Goal: Navigation & Orientation: Find specific page/section

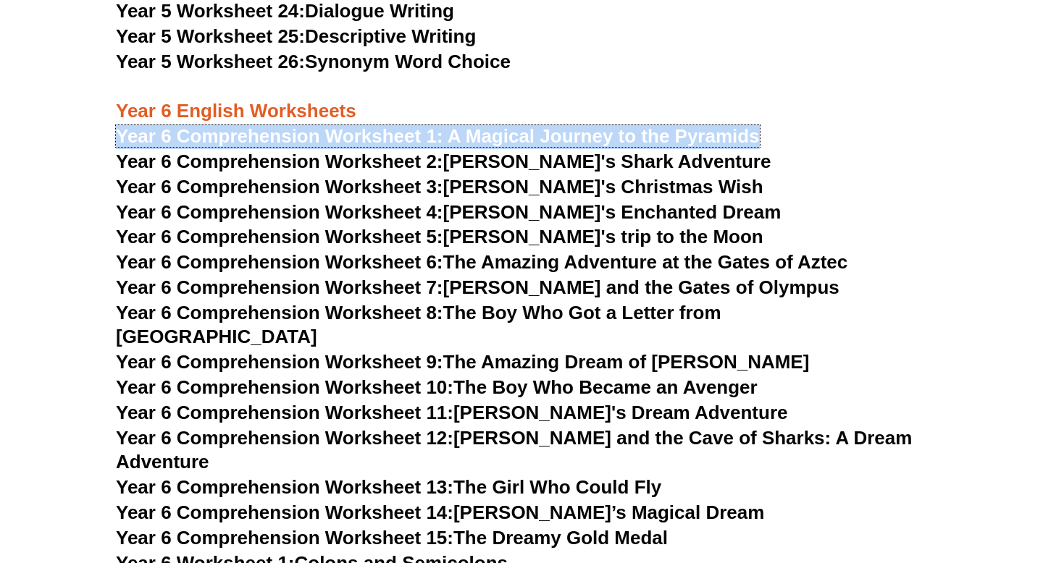
scroll to position [7191, 0]
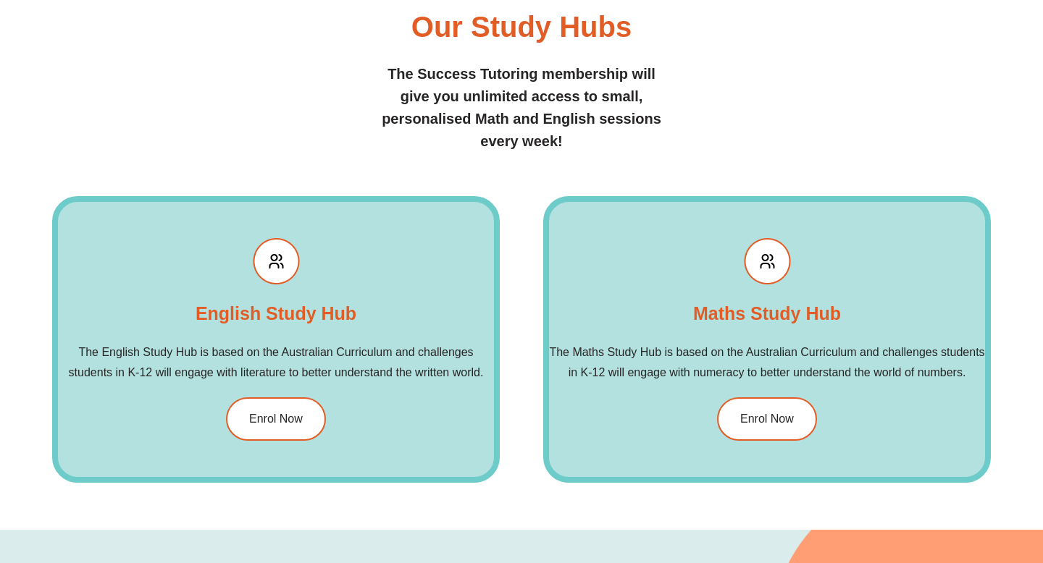
scroll to position [1593, 0]
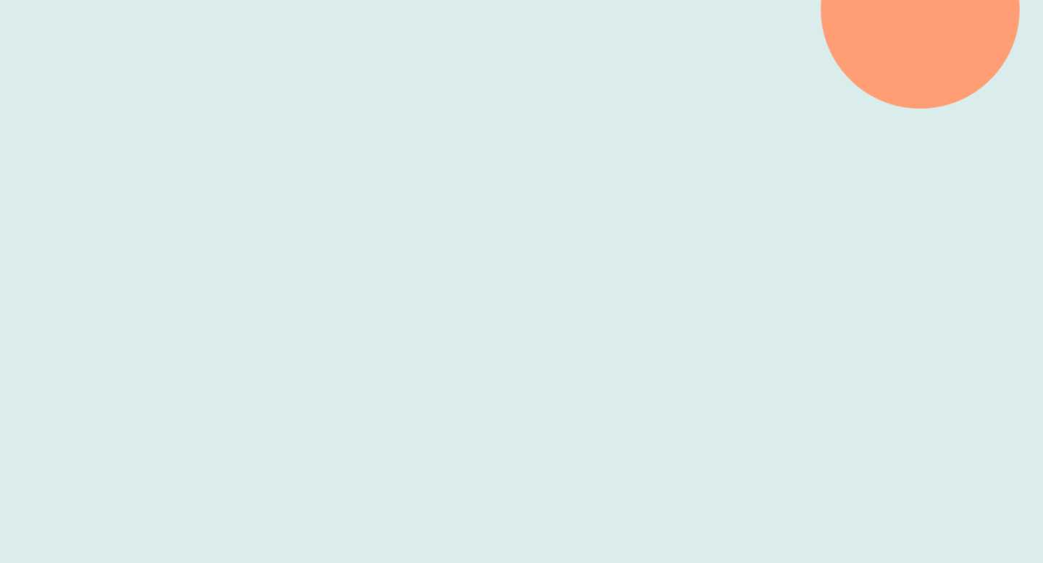
scroll to position [387, 0]
